Goal: Find specific page/section: Find specific page/section

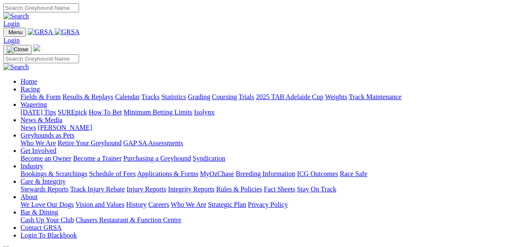
click at [46, 93] on link "Fields & Form" at bounding box center [41, 96] width 40 height 7
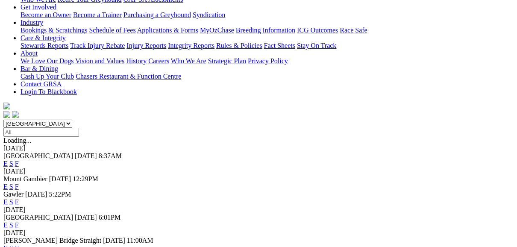
scroll to position [171, 0]
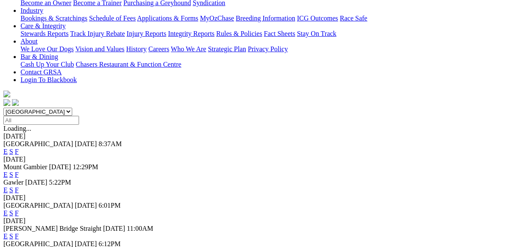
click at [19, 209] on link "F" at bounding box center [17, 212] width 4 height 7
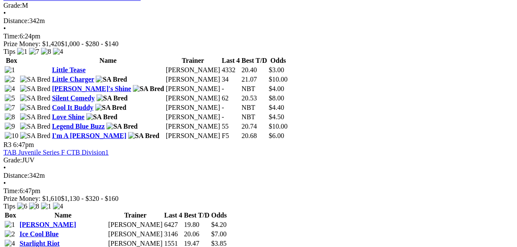
scroll to position [547, 0]
